Goal: Task Accomplishment & Management: Manage account settings

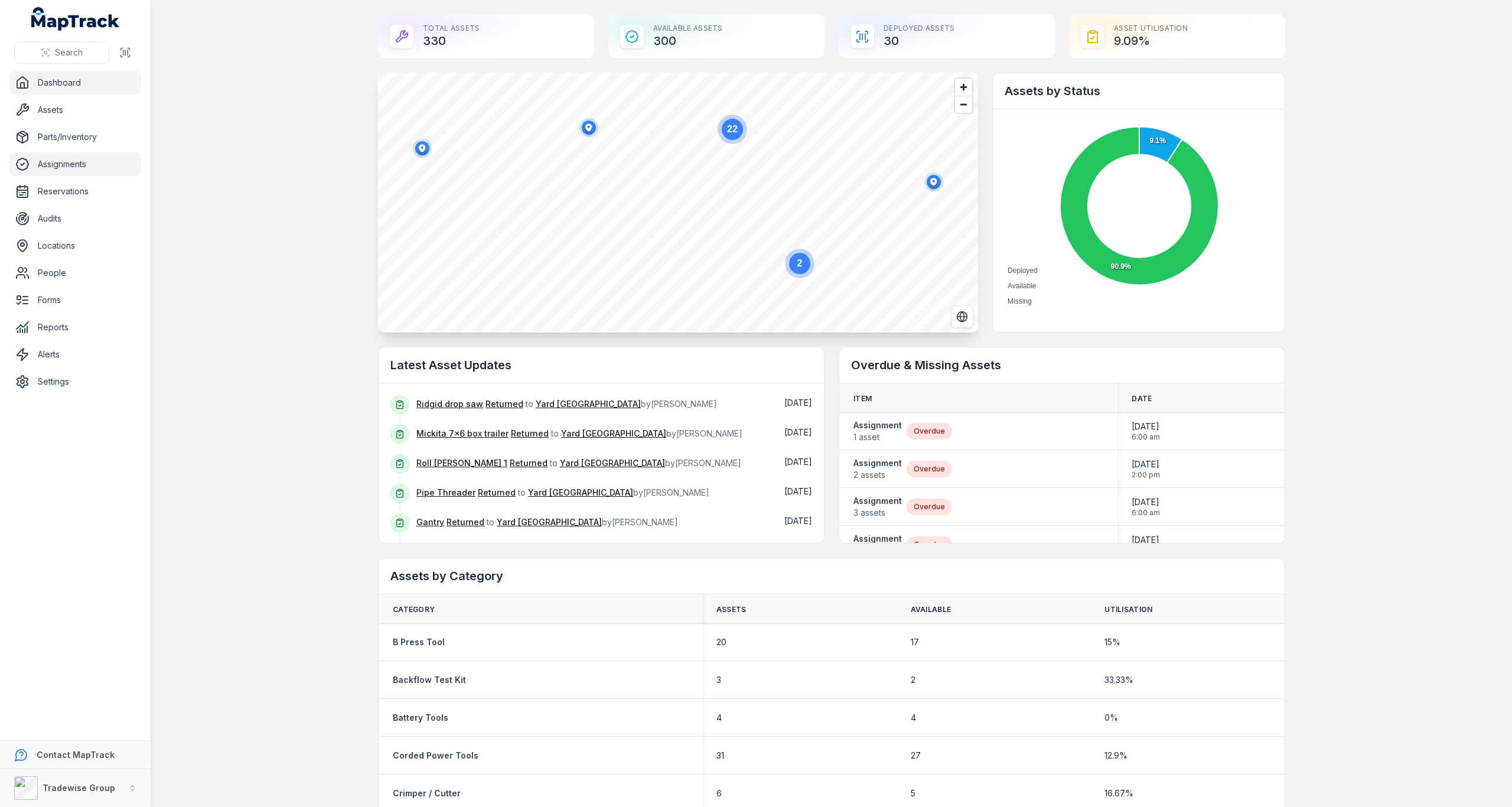
click at [63, 162] on link "Assignments" at bounding box center [75, 164] width 132 height 24
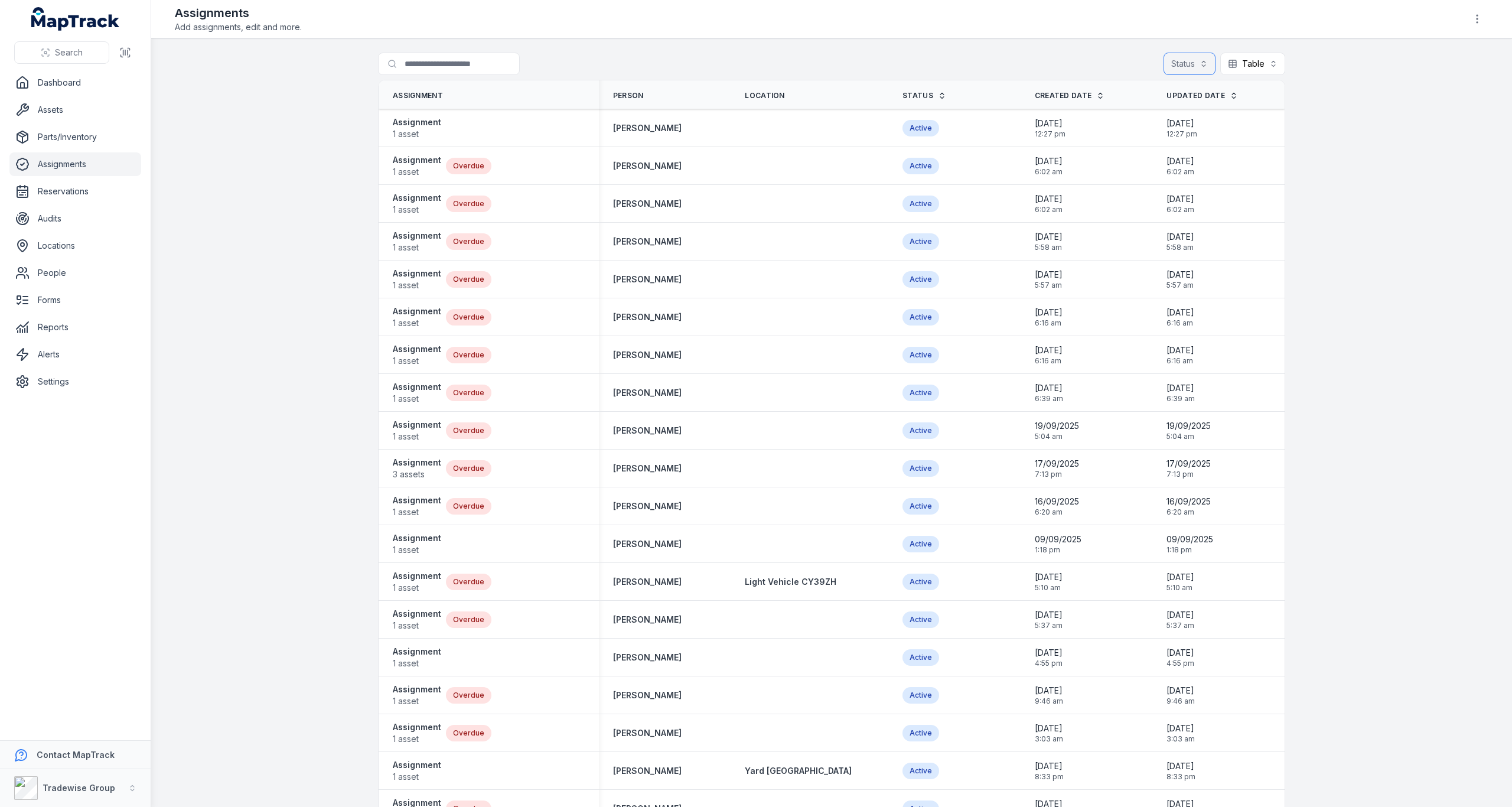
click at [1188, 61] on button "Status" at bounding box center [1190, 63] width 52 height 22
click at [1130, 133] on span "Overdue" at bounding box center [1119, 138] width 35 height 12
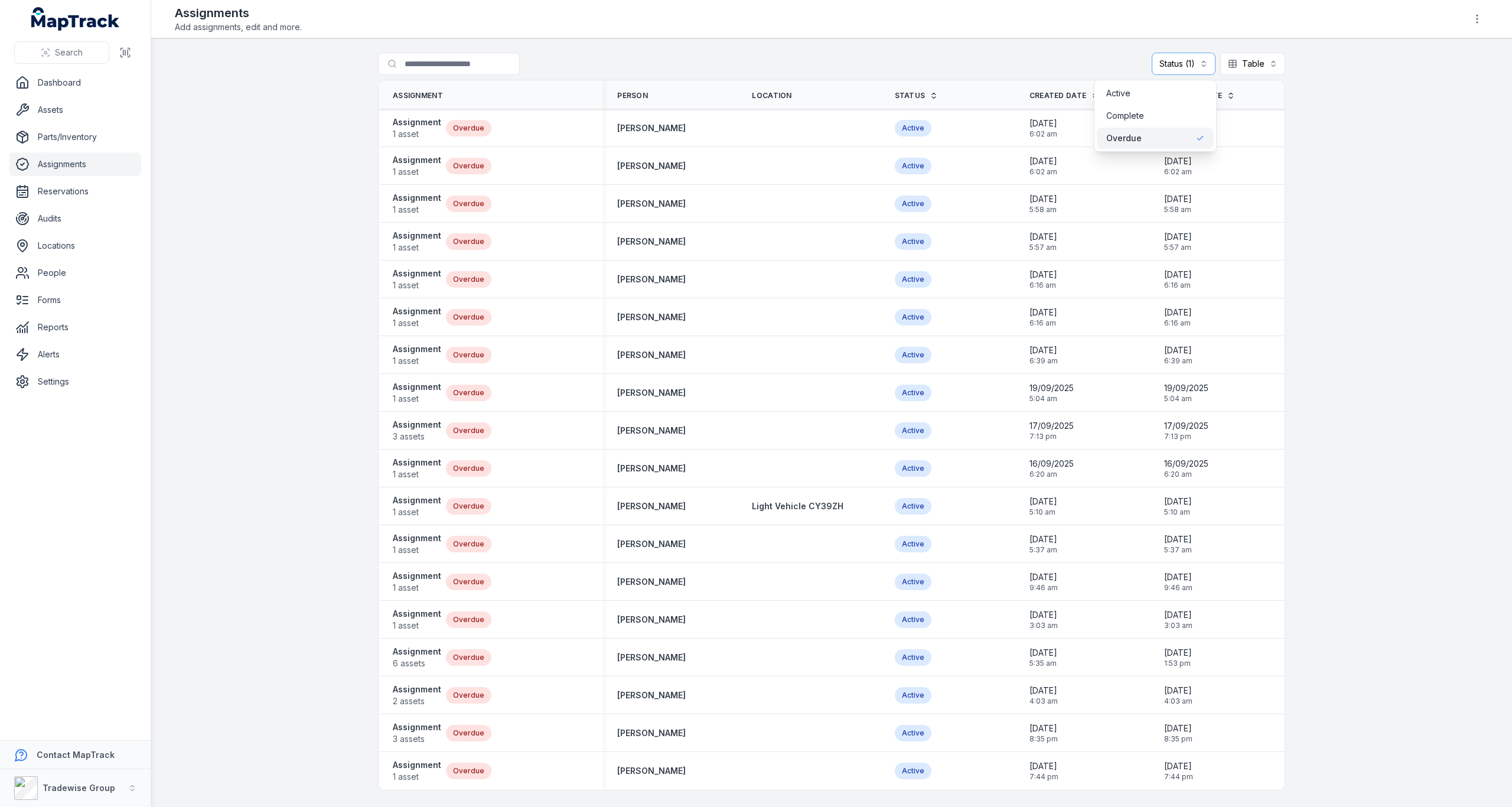
click at [1374, 251] on main "Search for assignments Status (1) ******* Table ***** Assignment Person Locatio…" at bounding box center [832, 422] width 1361 height 768
click at [66, 379] on link "Settings" at bounding box center [75, 382] width 132 height 24
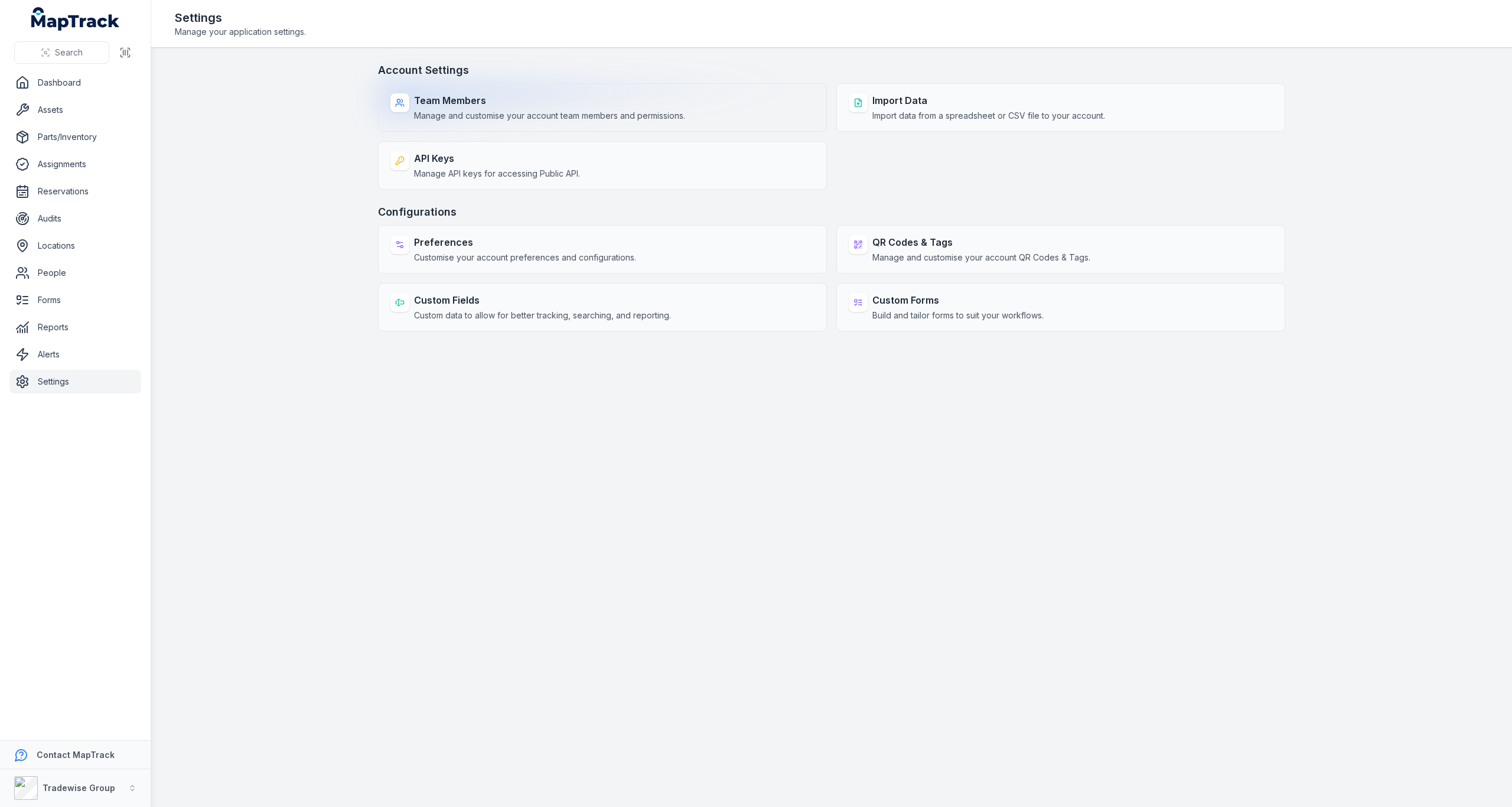
click at [542, 108] on div "Team Members Manage and customise your account team members and permissions." at bounding box center [549, 107] width 271 height 28
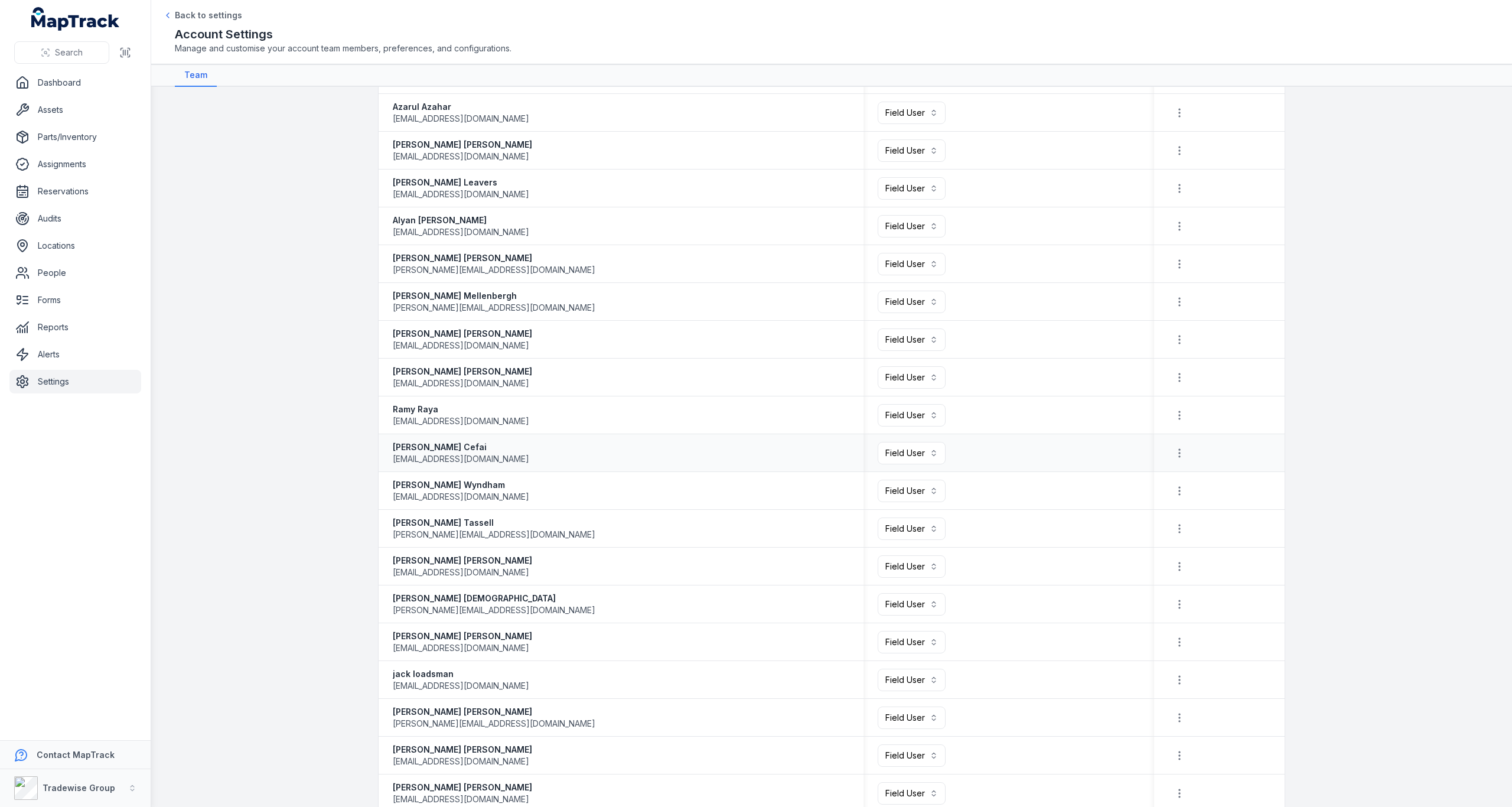
scroll to position [1283, 0]
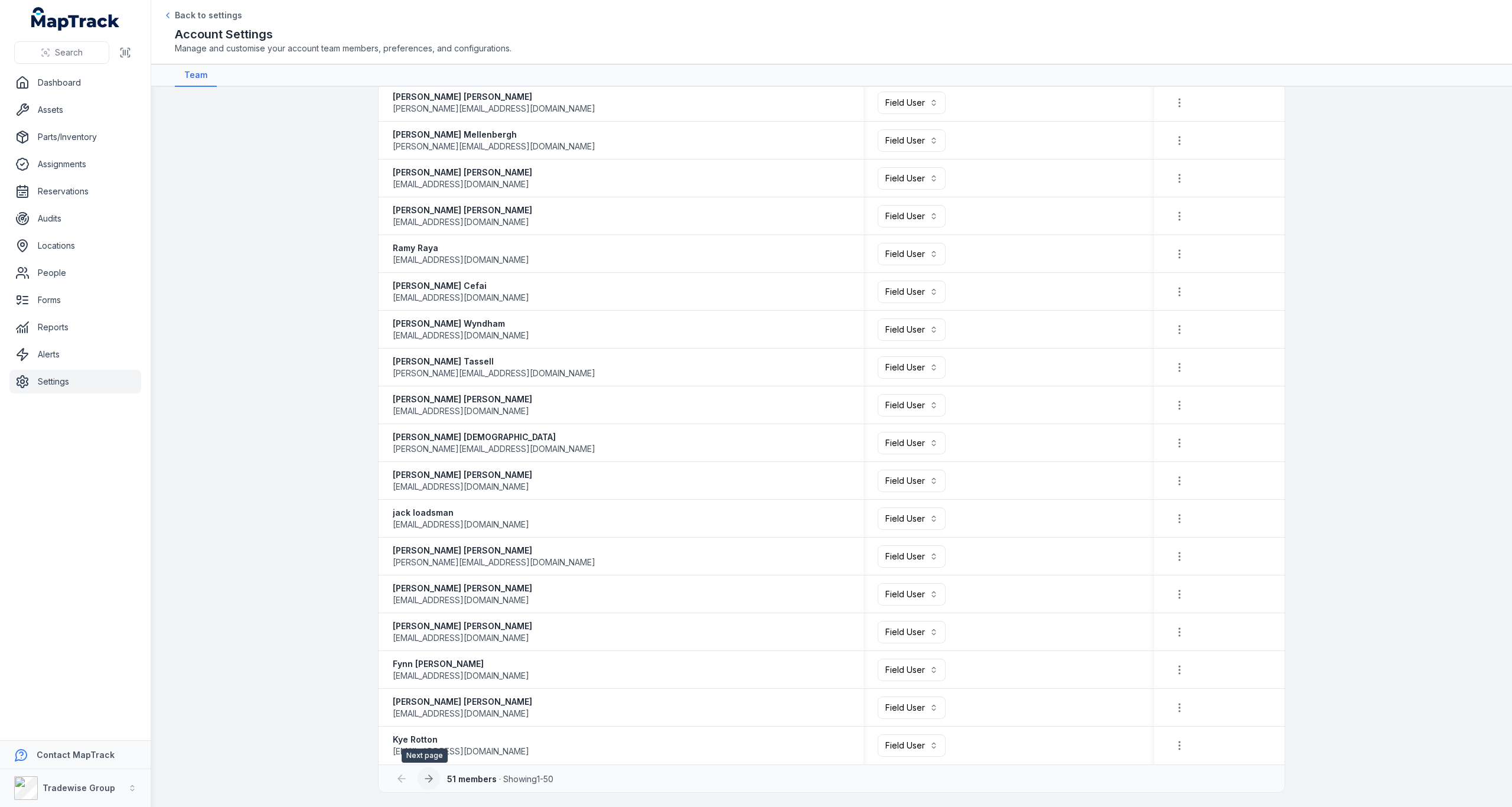
click at [423, 780] on icon at bounding box center [429, 779] width 12 height 12
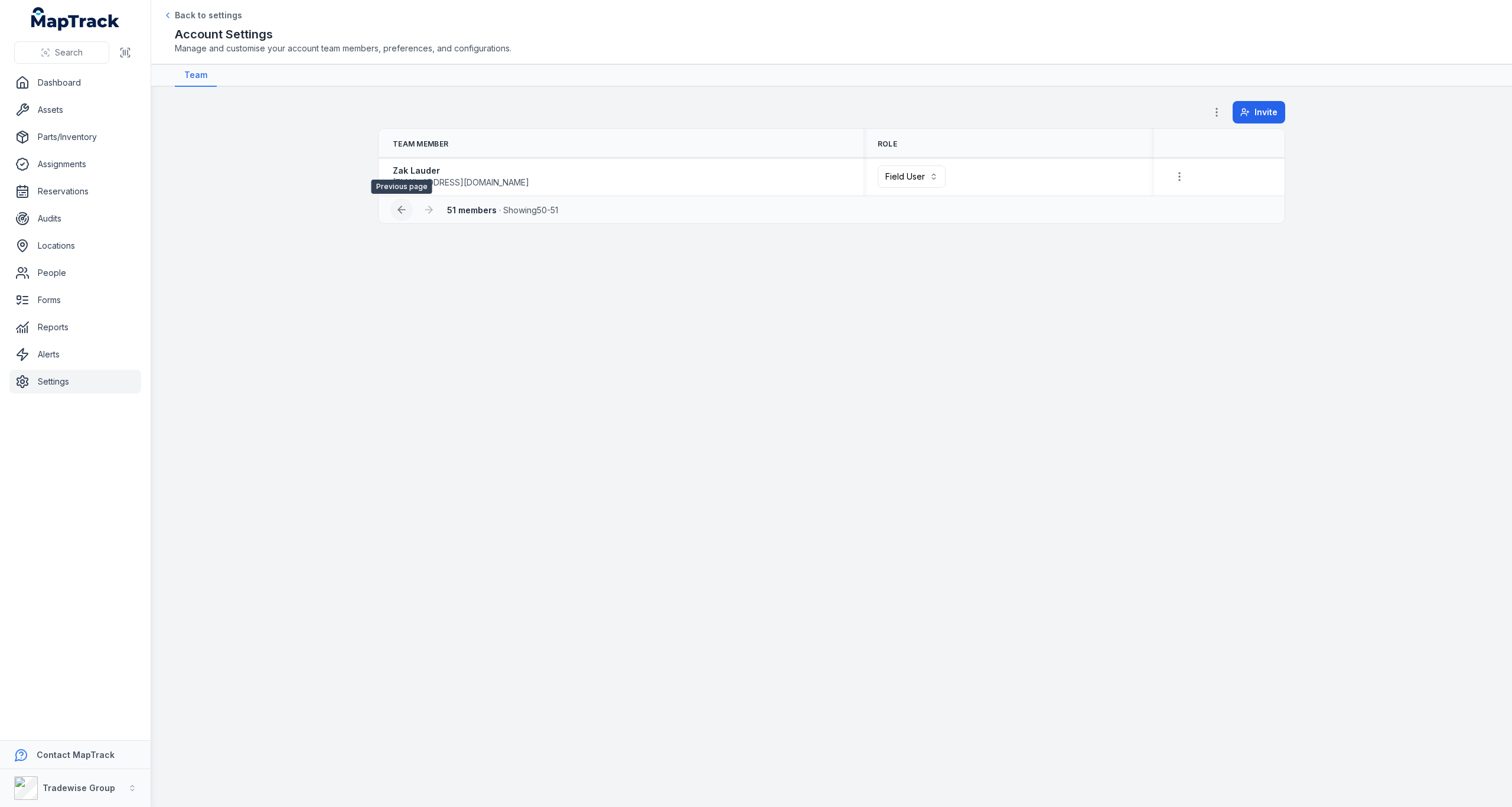
click at [398, 216] on button at bounding box center [401, 210] width 22 height 22
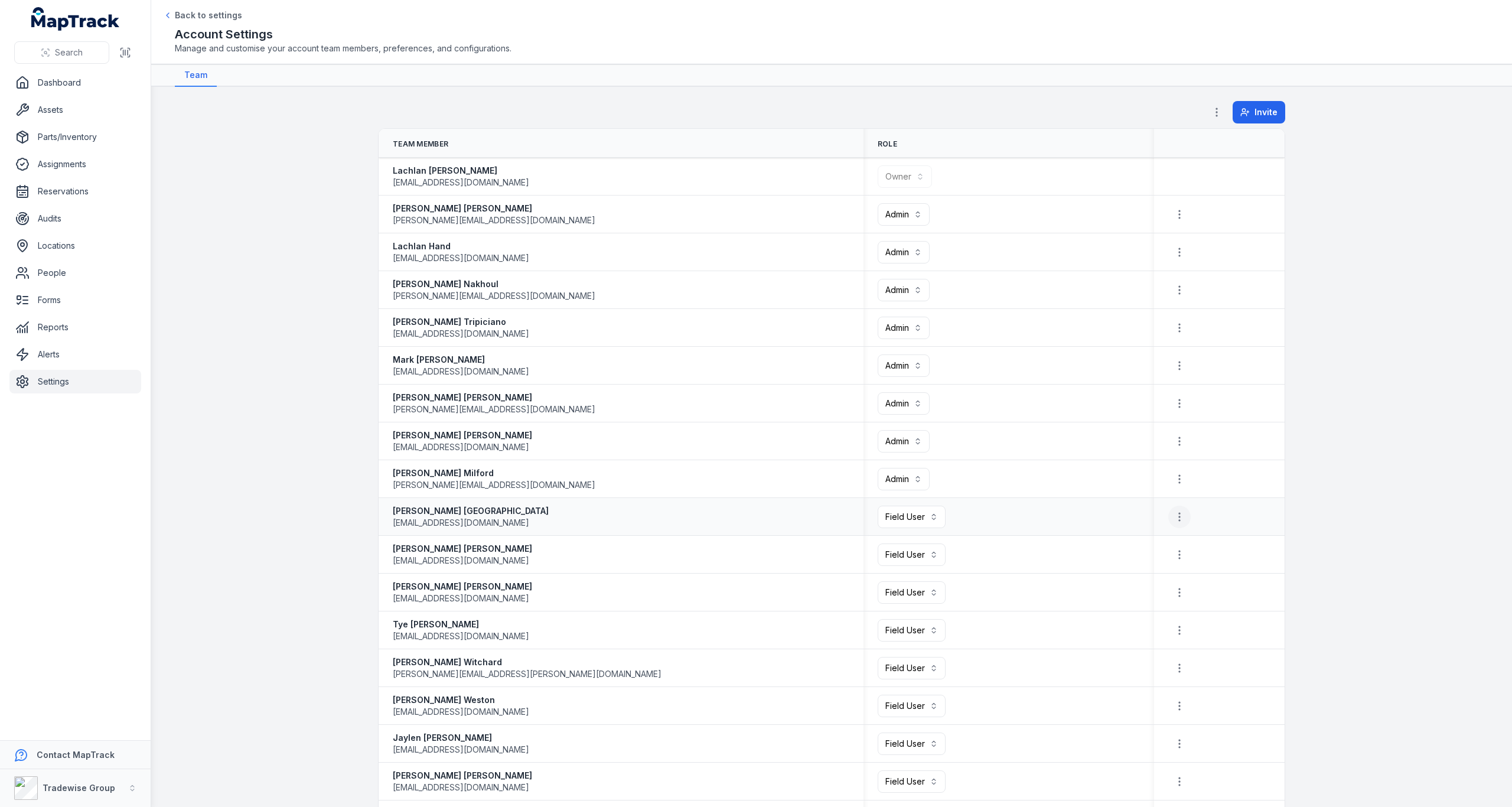
click at [1178, 520] on icon "button" at bounding box center [1179, 517] width 12 height 12
click at [1149, 550] on div "Remove Member" at bounding box center [1112, 547] width 140 height 22
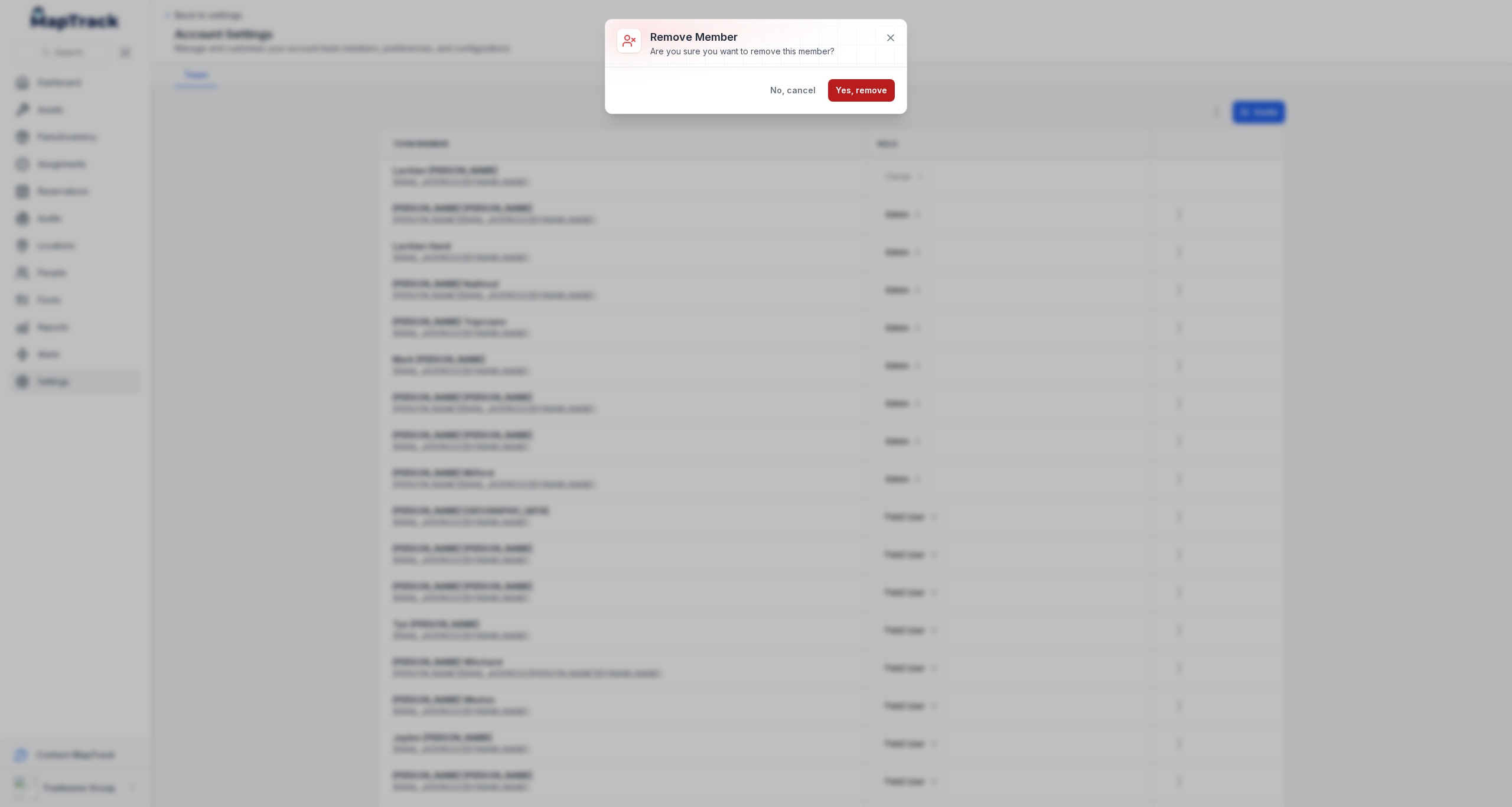
click at [858, 87] on button "Yes, remove" at bounding box center [861, 90] width 66 height 22
